Goal: Book appointment/travel/reservation

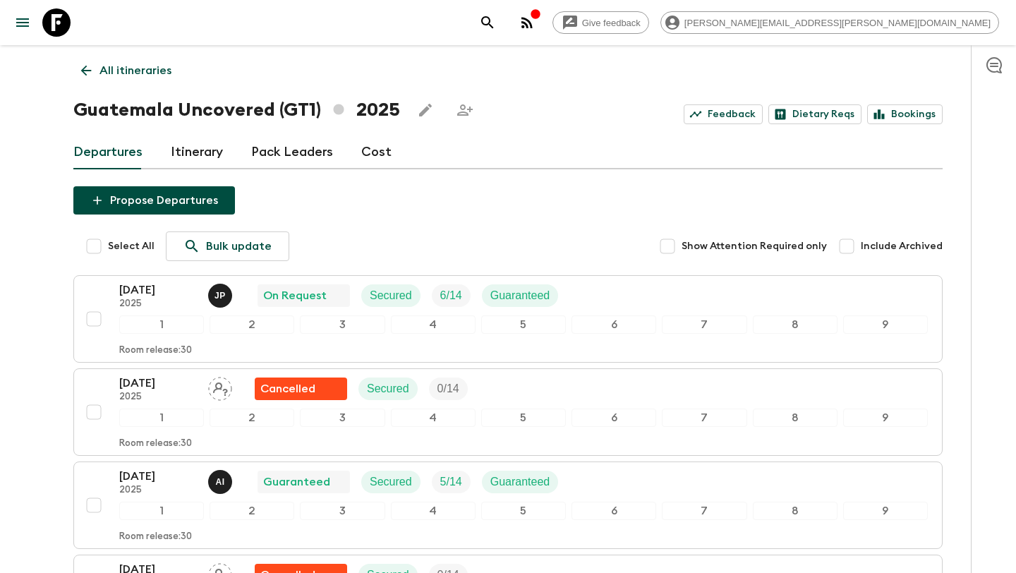
click at [79, 75] on icon at bounding box center [86, 71] width 16 height 16
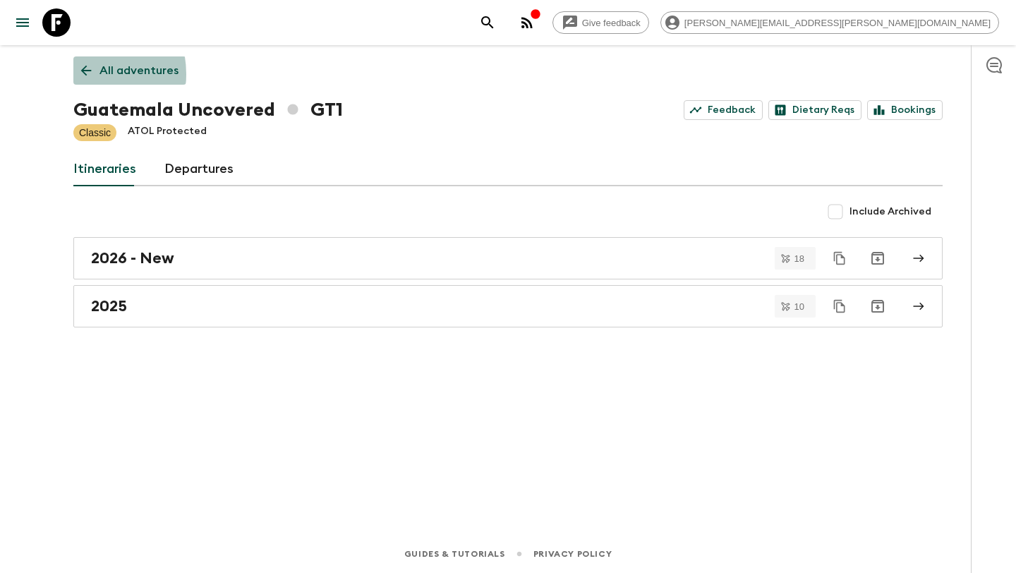
click at [80, 74] on icon at bounding box center [86, 71] width 16 height 16
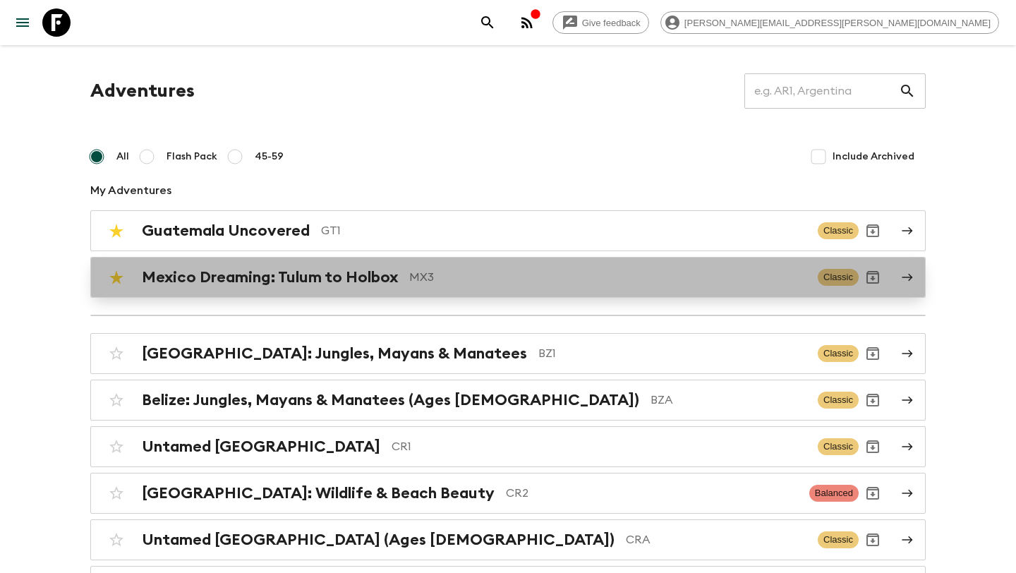
click at [308, 276] on h2 "Mexico Dreaming: Tulum to Holbox" at bounding box center [270, 277] width 256 height 18
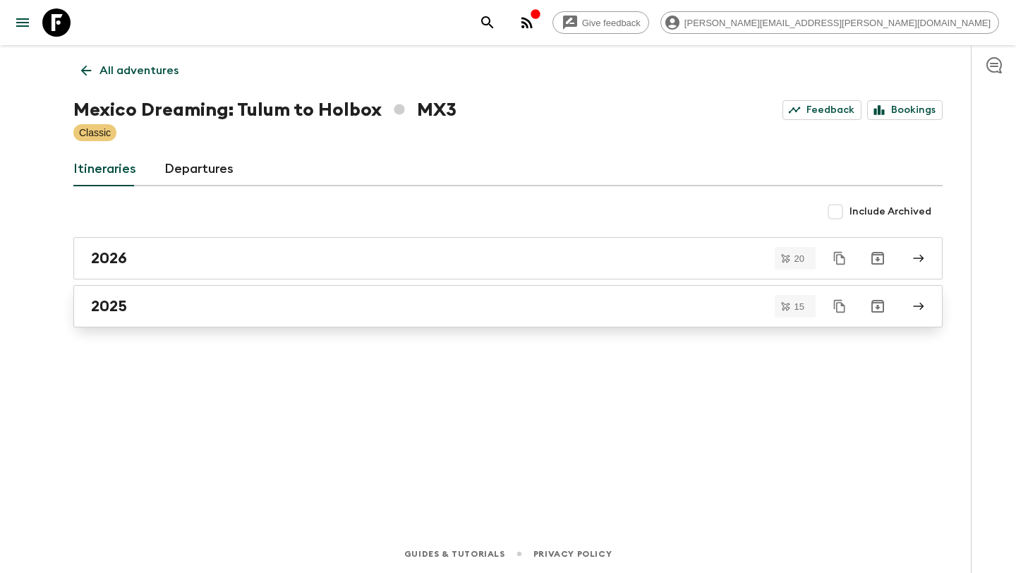
click at [285, 302] on div "2025" at bounding box center [494, 306] width 807 height 18
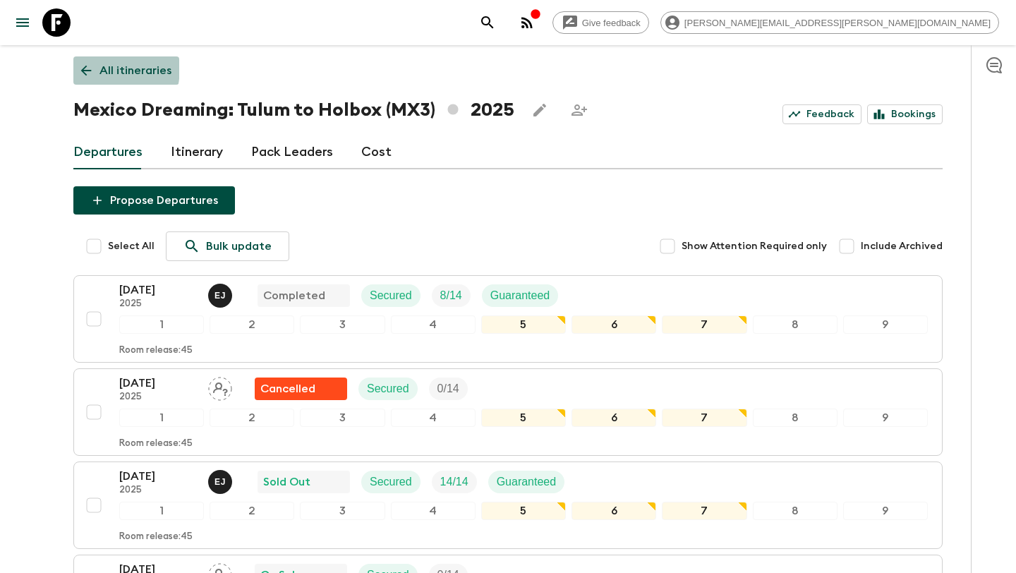
click at [82, 67] on icon at bounding box center [86, 71] width 16 height 16
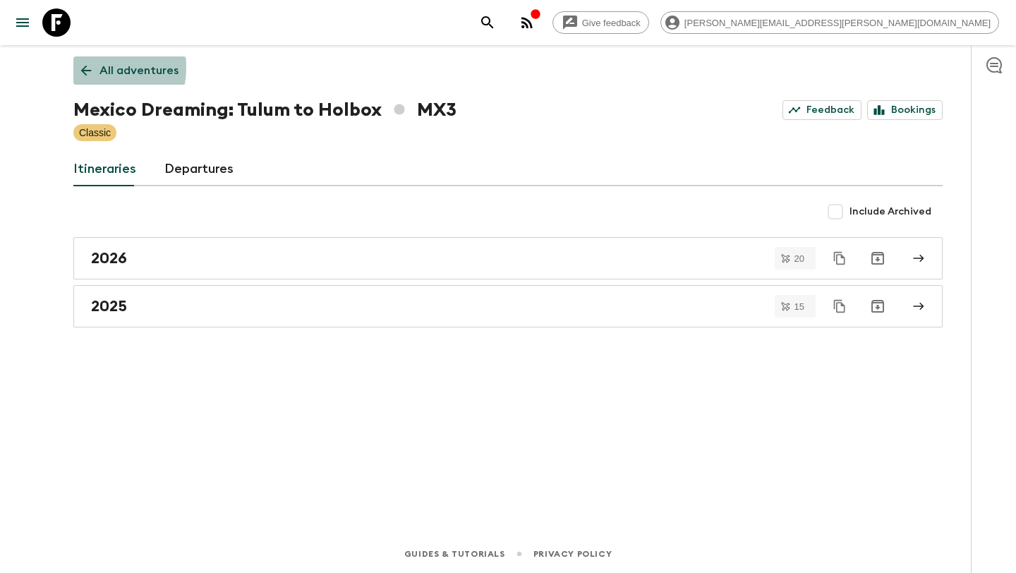
click at [82, 67] on icon at bounding box center [86, 71] width 16 height 16
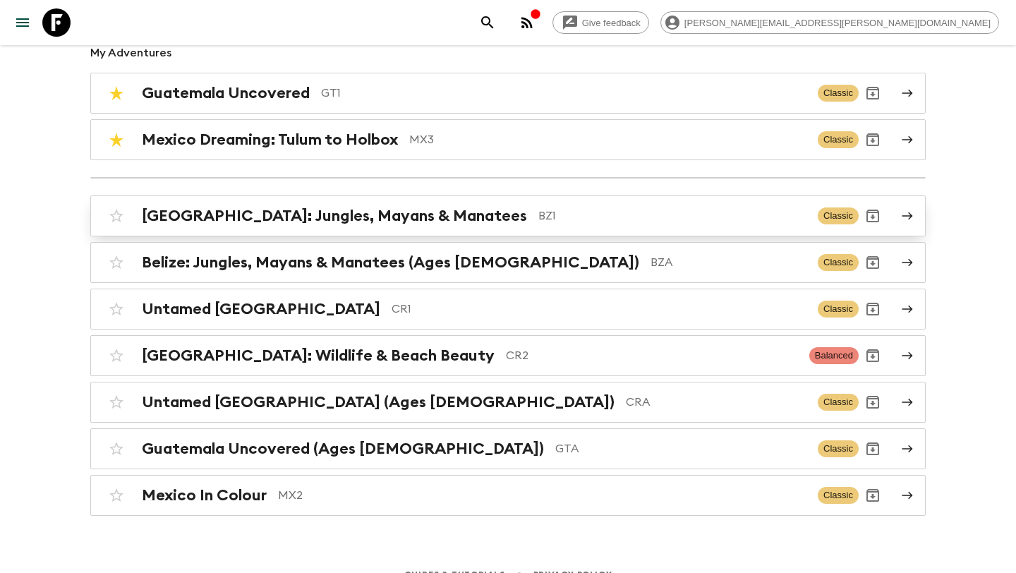
scroll to position [157, 0]
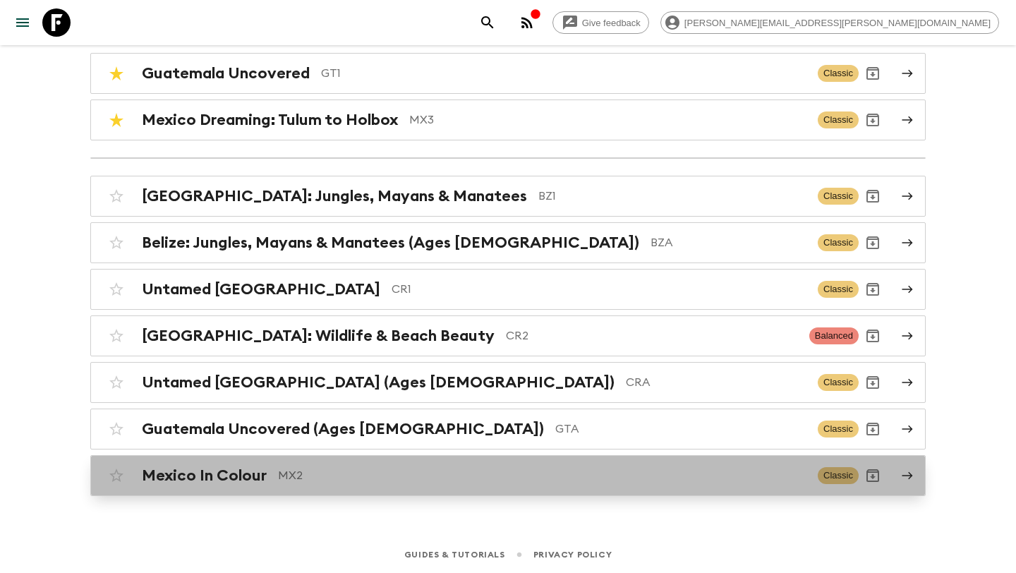
click at [265, 462] on div "Mexico In Colour MX2 Classic" at bounding box center [480, 475] width 756 height 28
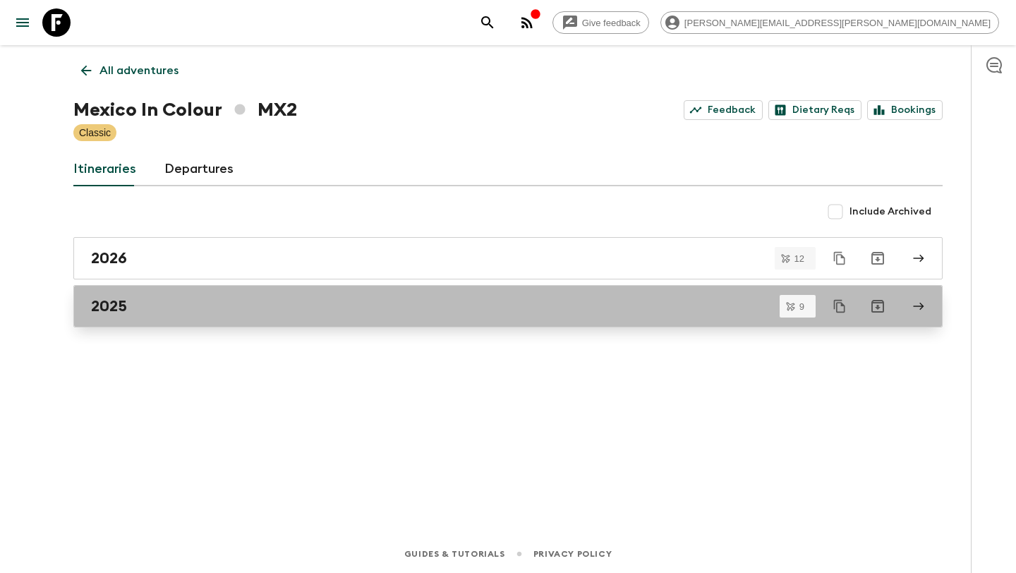
click at [217, 317] on link "2025" at bounding box center [507, 306] width 869 height 42
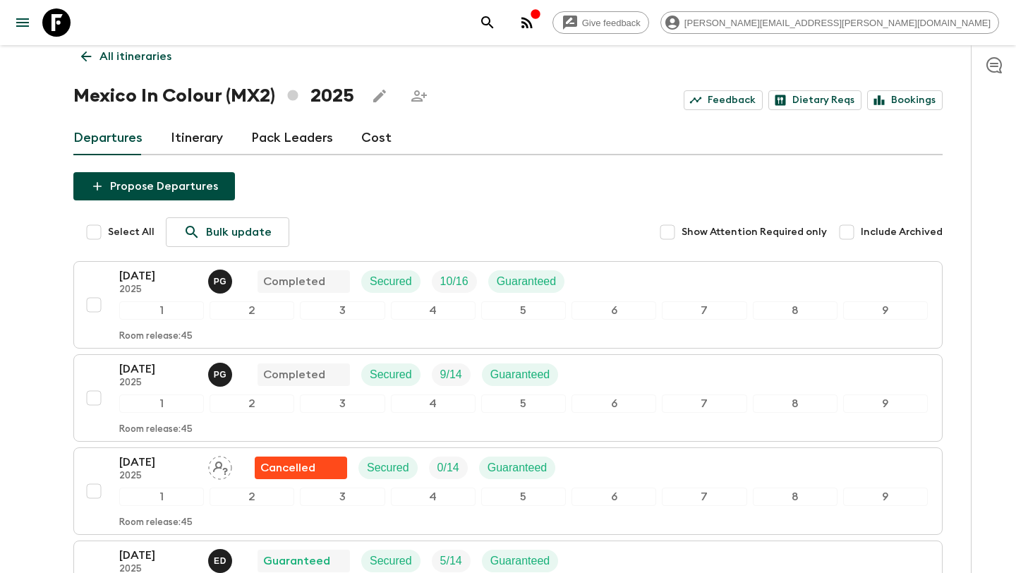
scroll to position [16, 0]
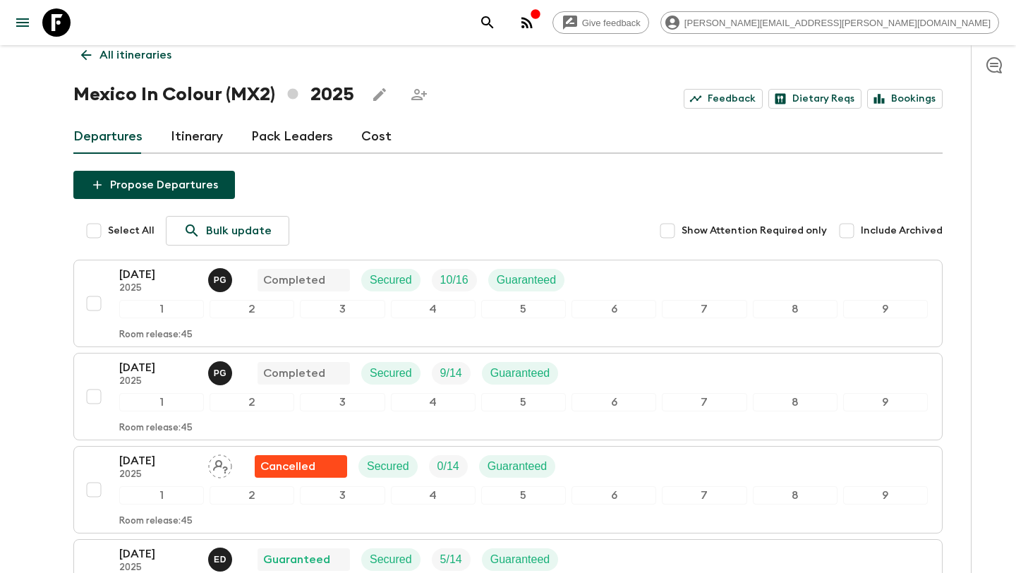
click at [85, 52] on icon at bounding box center [86, 55] width 11 height 11
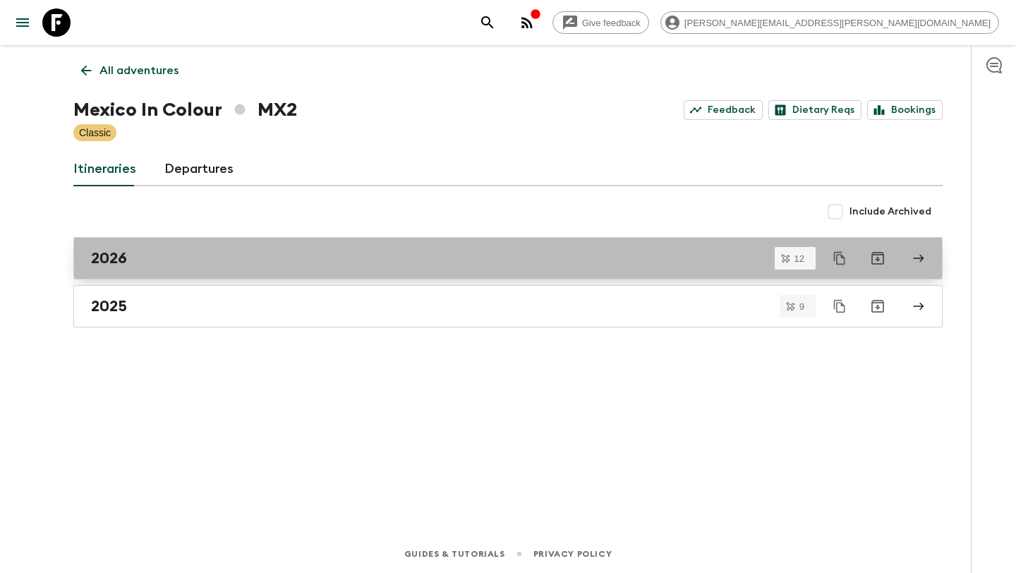
click at [189, 259] on div "2026" at bounding box center [494, 258] width 807 height 18
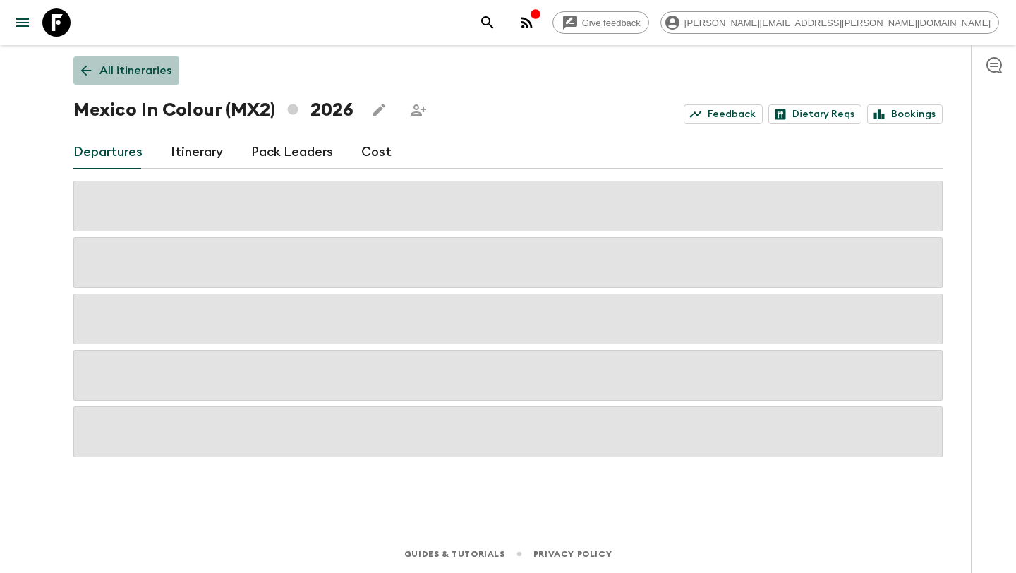
click at [81, 73] on icon at bounding box center [86, 71] width 16 height 16
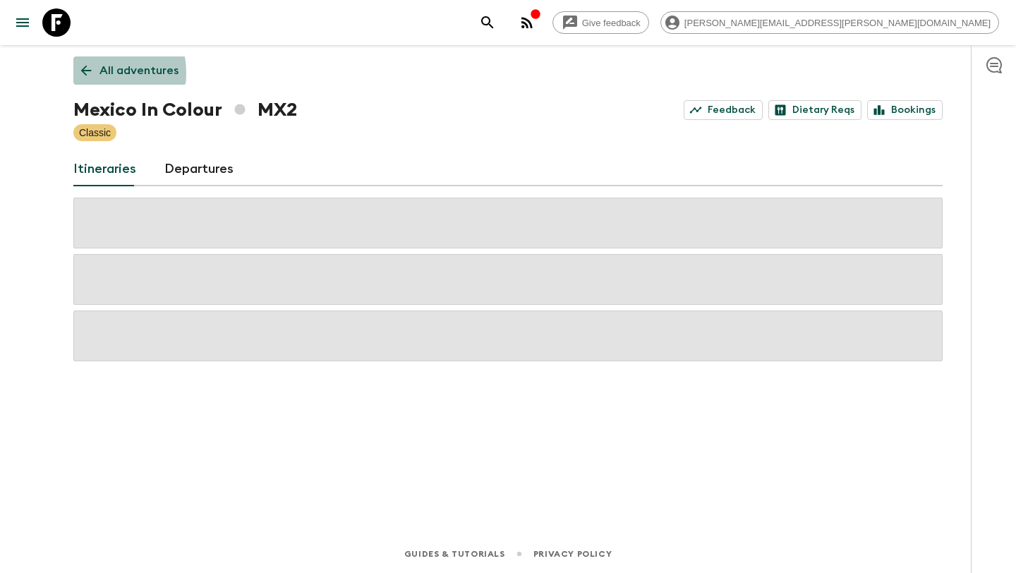
click at [81, 73] on icon at bounding box center [86, 71] width 16 height 16
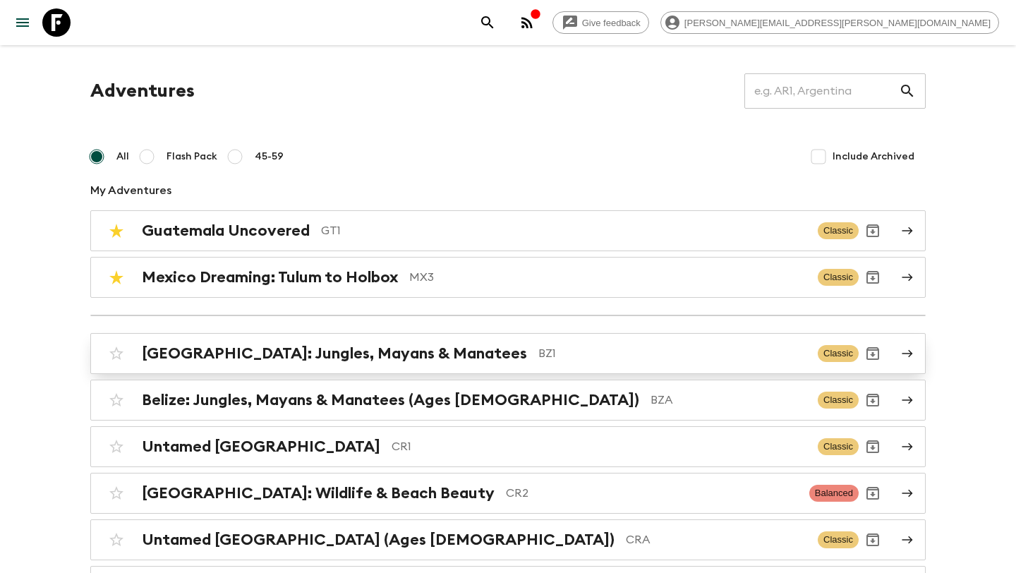
click at [300, 344] on h2 "[GEOGRAPHIC_DATA]: Jungles, Mayans & Manatees" at bounding box center [334, 353] width 385 height 18
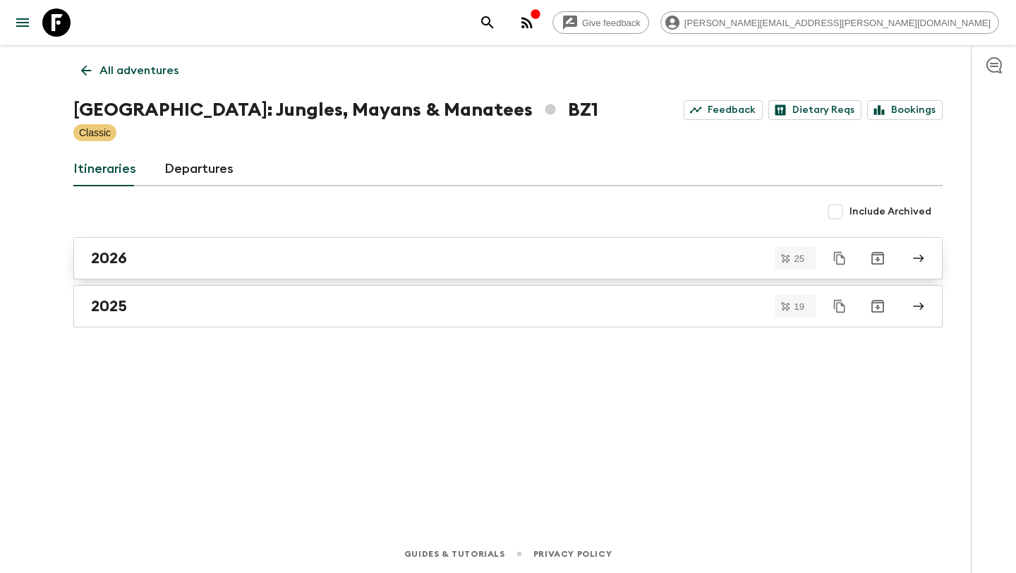
click at [235, 260] on div "2026" at bounding box center [494, 258] width 807 height 18
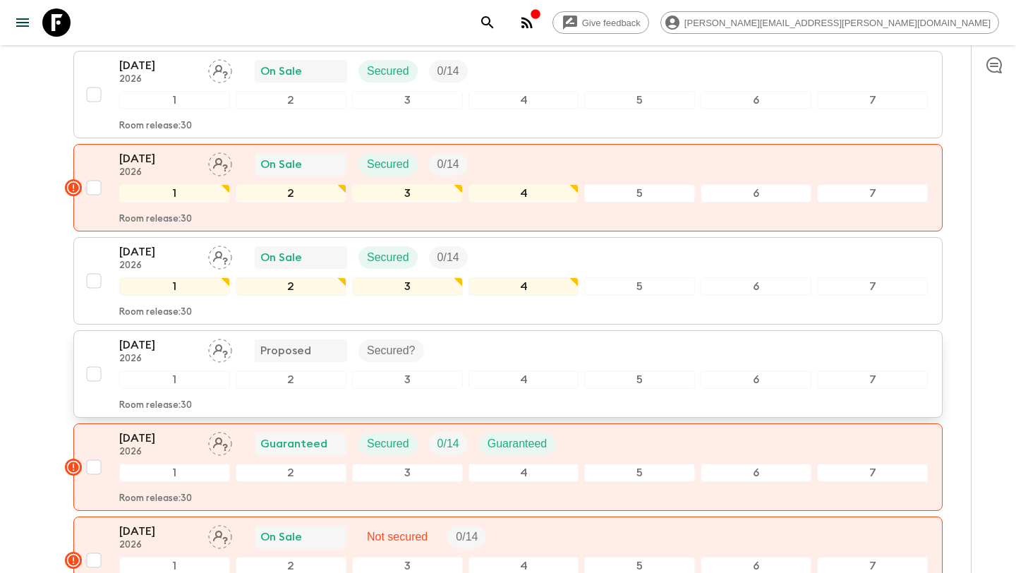
scroll to position [1922, 0]
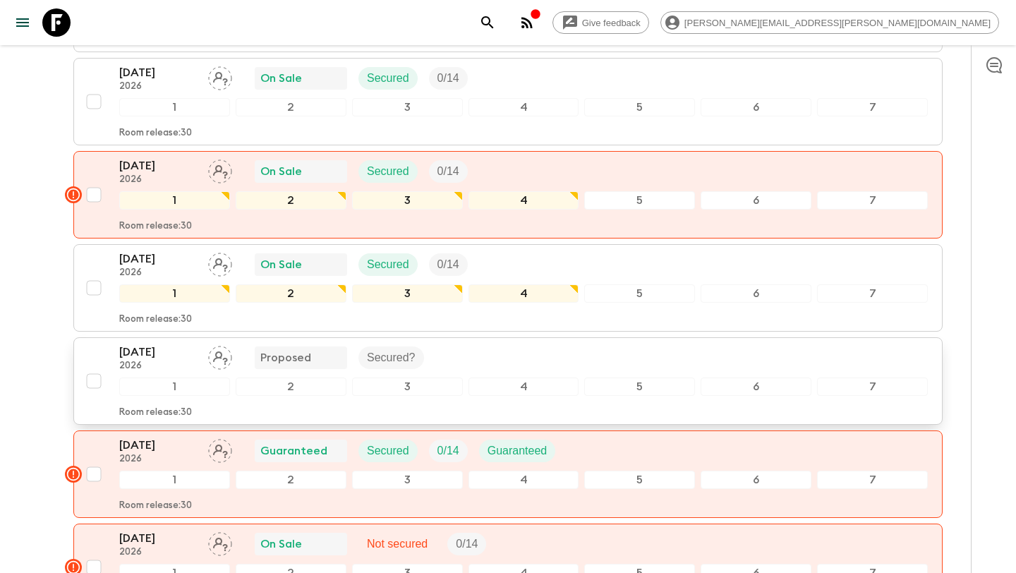
click at [622, 344] on div "[DATE] 2026 Proposed Secured?" at bounding box center [523, 358] width 809 height 28
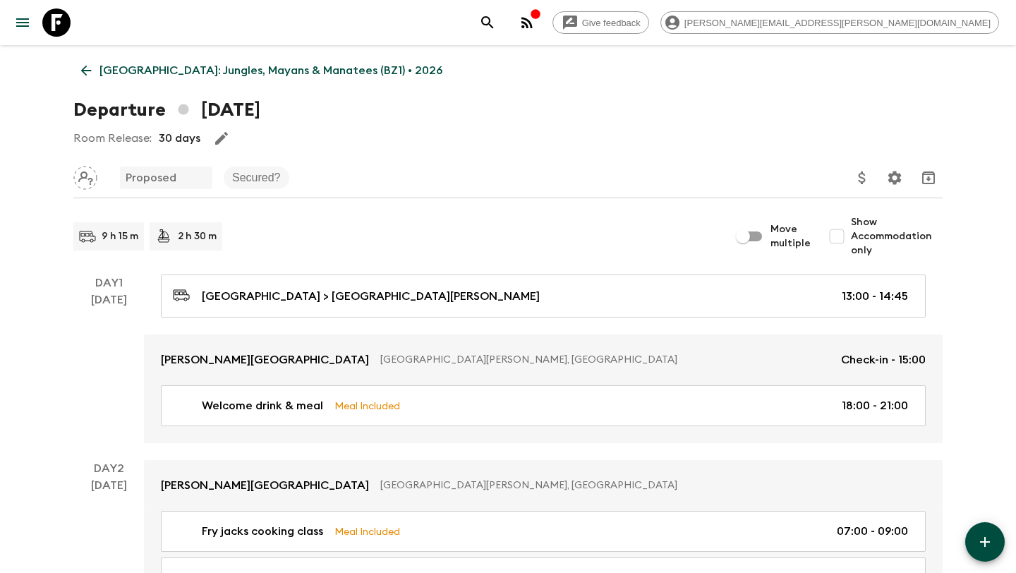
scroll to position [6, 0]
